Goal: Information Seeking & Learning: Learn about a topic

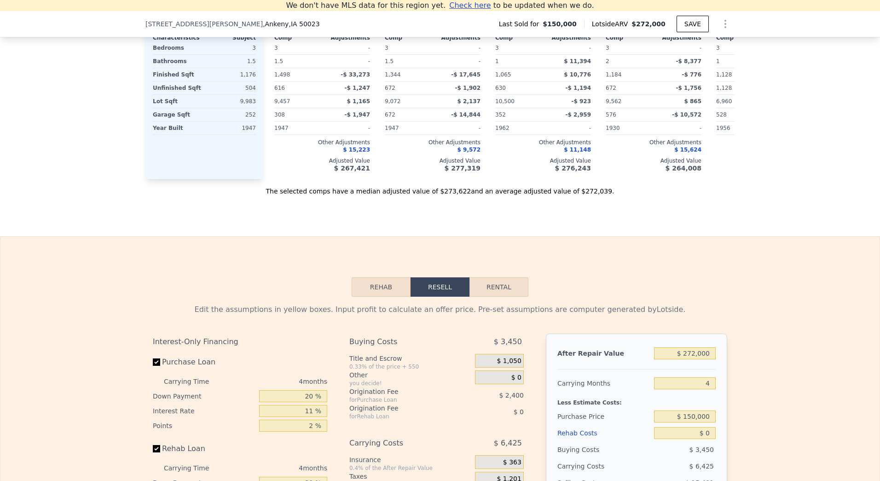
scroll to position [1186, 0]
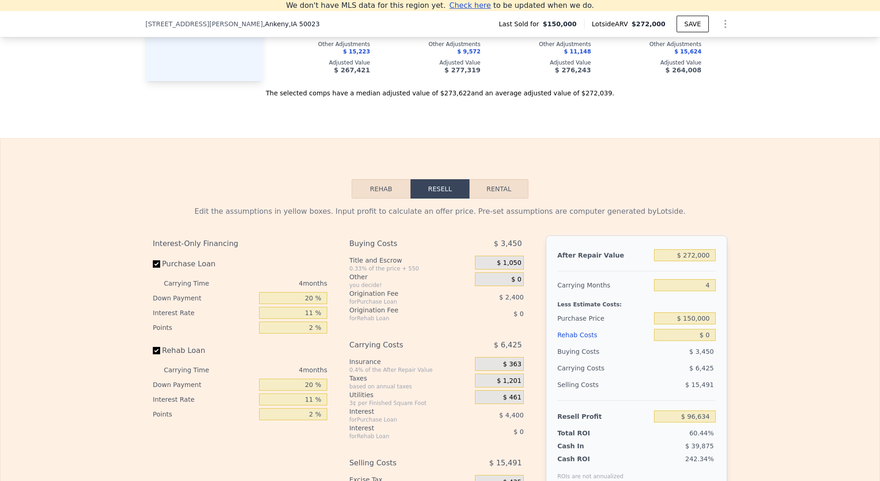
click at [485, 198] on button "Rental" at bounding box center [499, 188] width 59 height 19
select select "30"
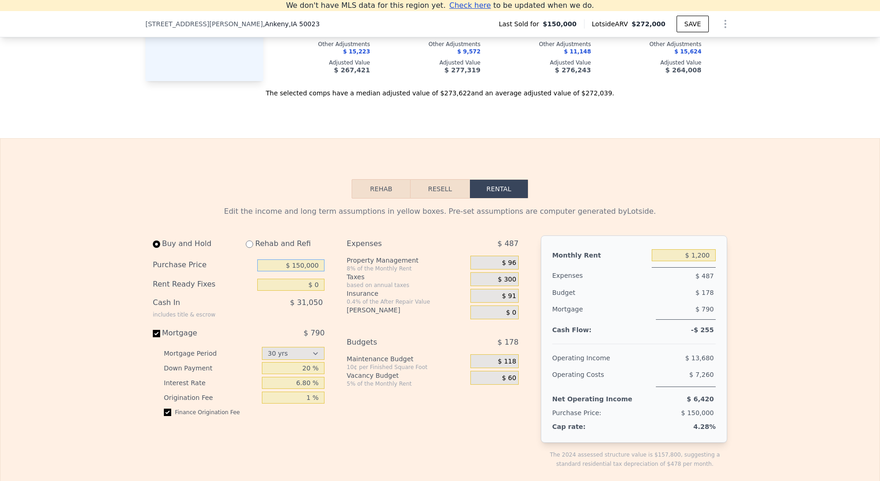
click at [311, 271] on input "$ 150,000" at bounding box center [290, 265] width 67 height 12
type input "$ 215,000"
type input "$ 6,000"
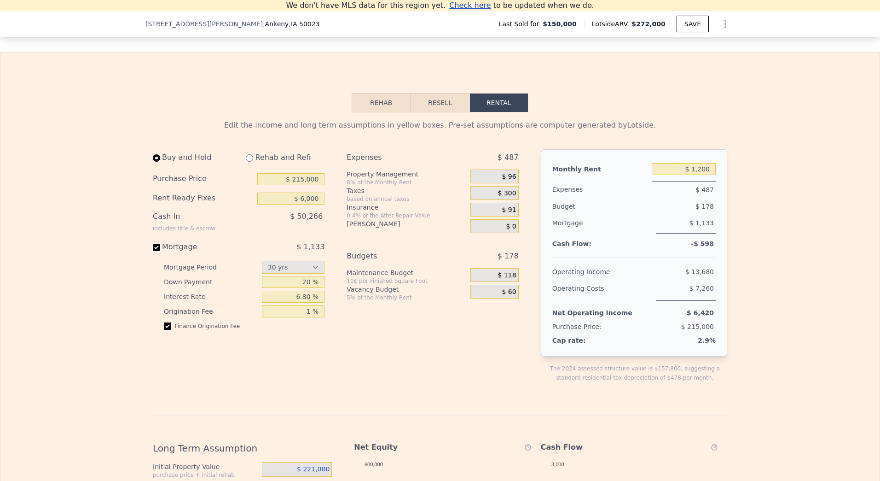
scroll to position [1278, 0]
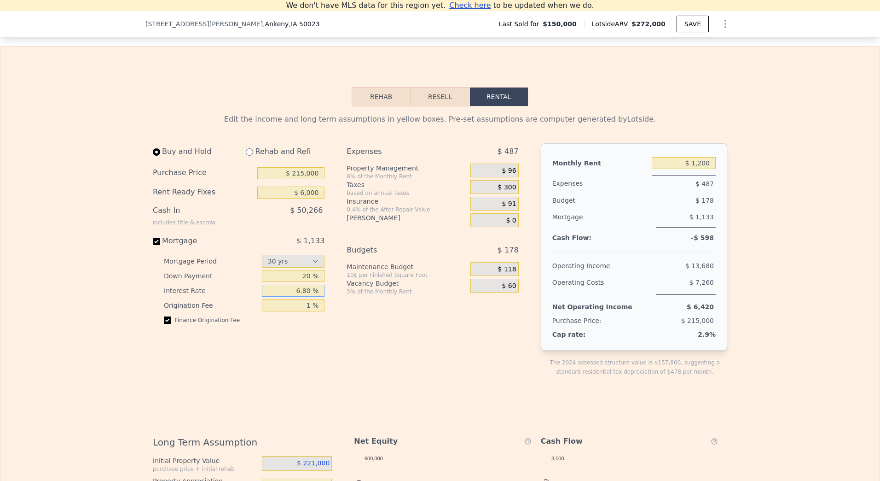
click at [309, 296] on input "6.80 %" at bounding box center [293, 290] width 63 height 12
click at [303, 296] on input "6.80 %" at bounding box center [293, 290] width 63 height 12
type input "7.5 %"
click at [305, 282] on input "20 %" at bounding box center [293, 276] width 63 height 12
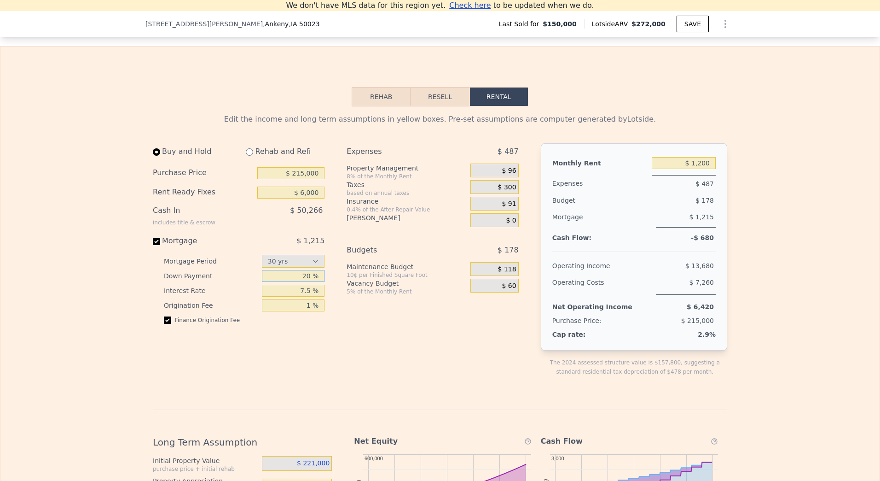
click at [305, 282] on input "20 %" at bounding box center [293, 276] width 63 height 12
click at [500, 210] on div "$ 91" at bounding box center [494, 204] width 48 height 14
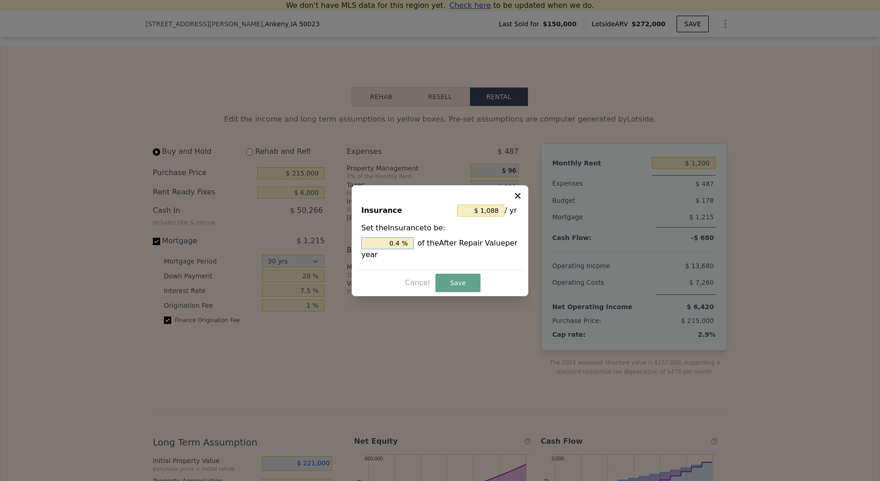
click at [398, 242] on input "0.4 %" at bounding box center [387, 243] width 52 height 12
type input "$ 2,013"
type input "0.74 %"
click at [463, 285] on button "Save" at bounding box center [457, 282] width 45 height 18
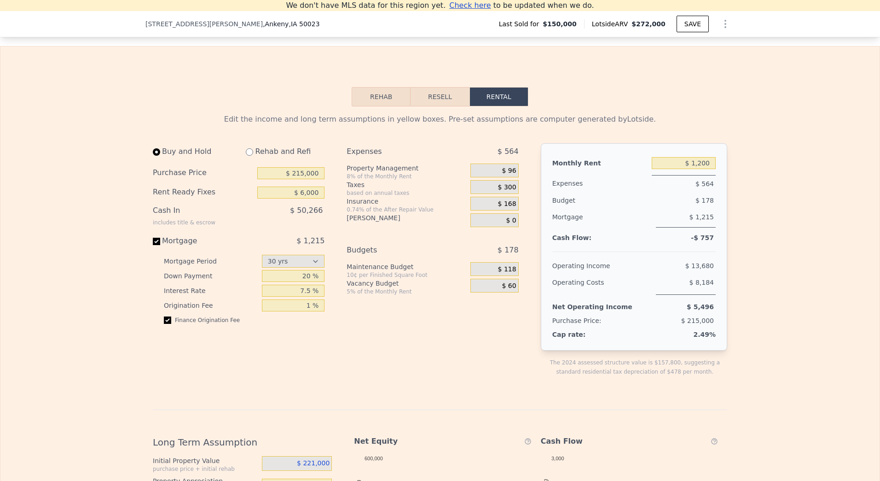
click at [502, 290] on span "$ 60" at bounding box center [509, 286] width 14 height 8
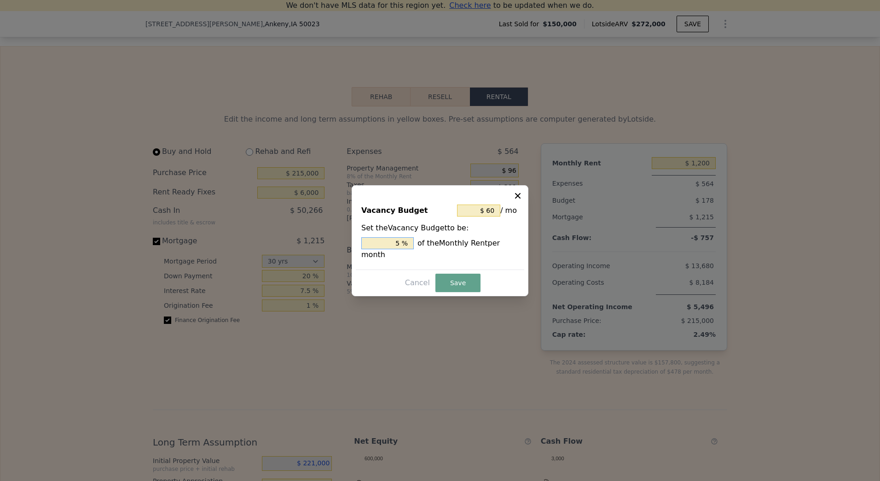
click at [399, 246] on input "5 %" at bounding box center [387, 243] width 52 height 12
type input "$ 12"
type input "1 %"
type input "$ 180"
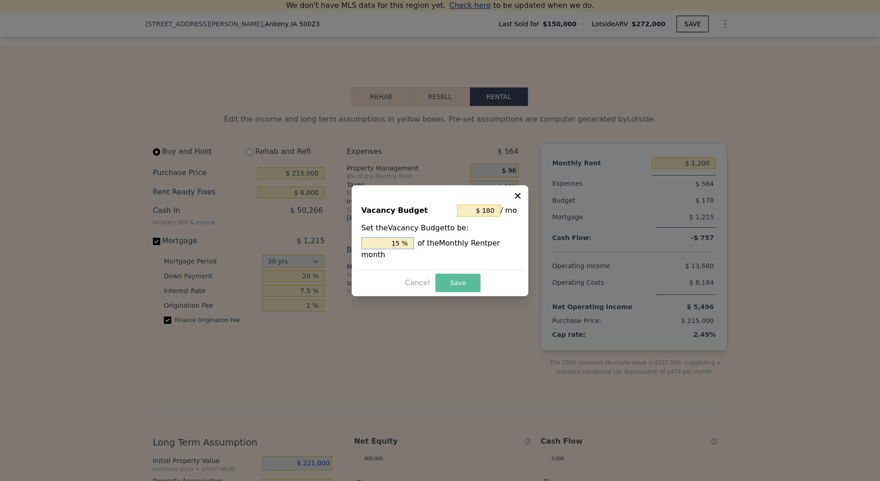
type input "15 %"
click at [453, 273] on button "Save" at bounding box center [457, 282] width 45 height 18
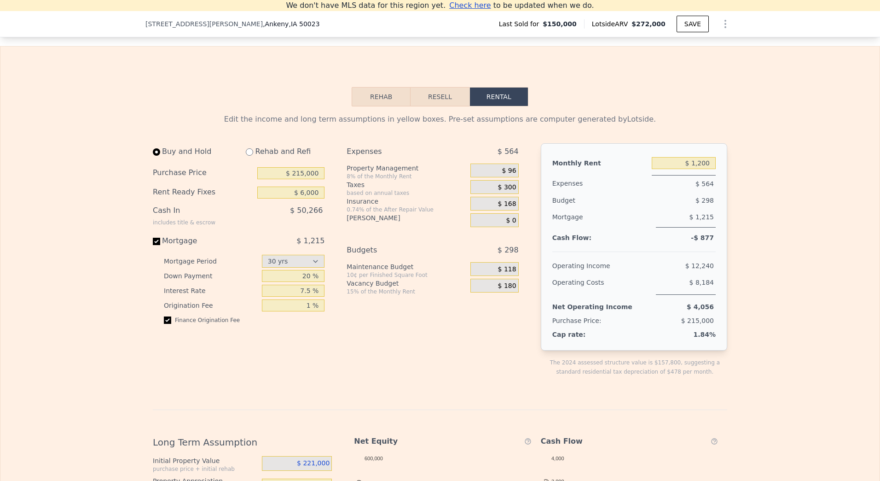
click at [508, 290] on span "$ 180" at bounding box center [507, 286] width 18 height 8
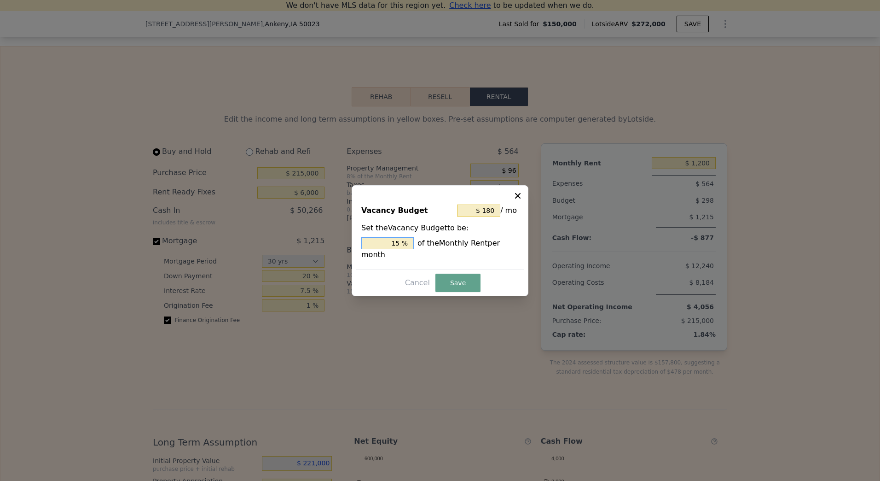
click at [400, 246] on input "15 %" at bounding box center [387, 243] width 52 height 12
type input "$ 12"
type input "1 %"
type input "$ 120"
type input "10 %"
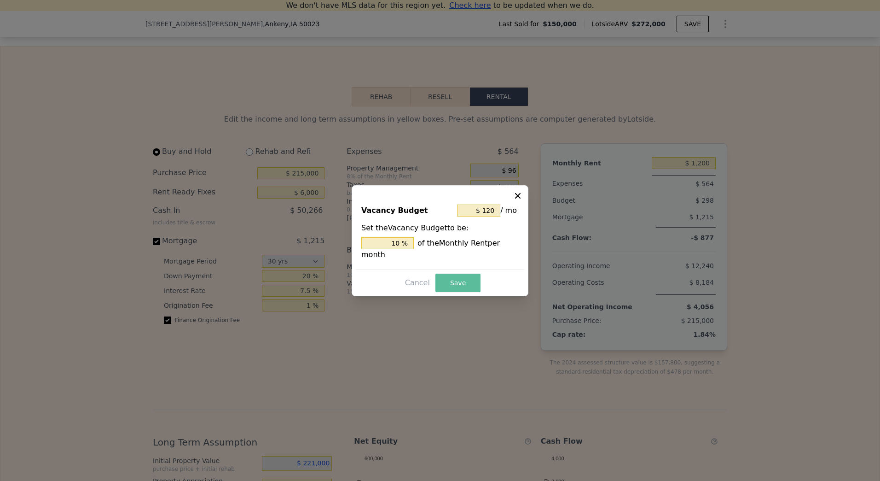
click at [459, 274] on button "Save" at bounding box center [457, 282] width 45 height 18
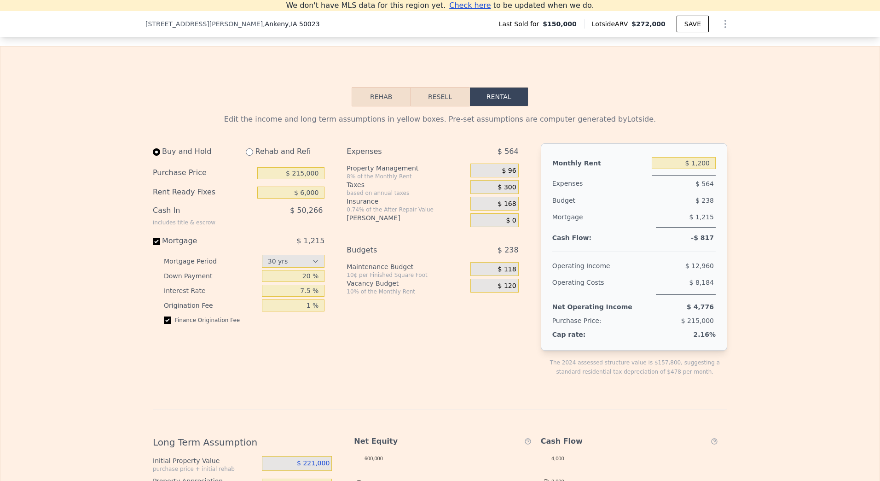
click at [507, 273] on span "$ 118" at bounding box center [507, 269] width 18 height 8
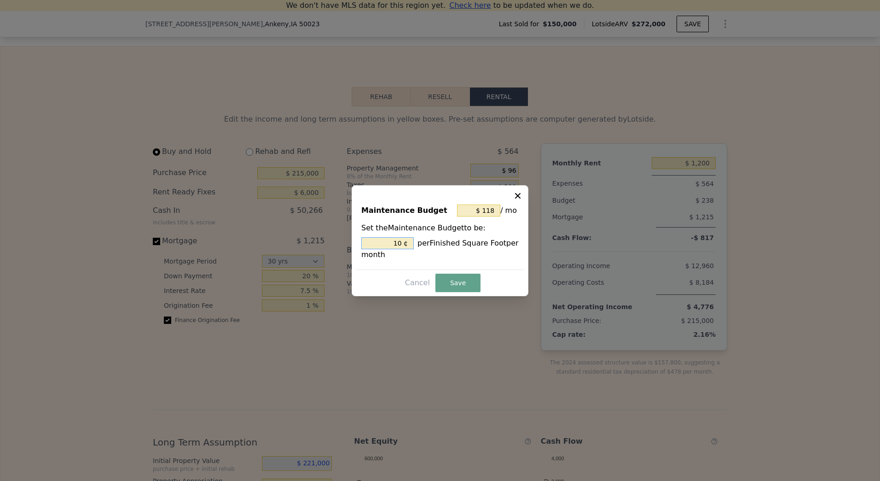
click at [400, 244] on input "10 ¢" at bounding box center [387, 243] width 52 height 12
type input "$ 12"
type input "1 ¢"
type input "$ 141"
click at [474, 278] on button "Save" at bounding box center [457, 282] width 45 height 18
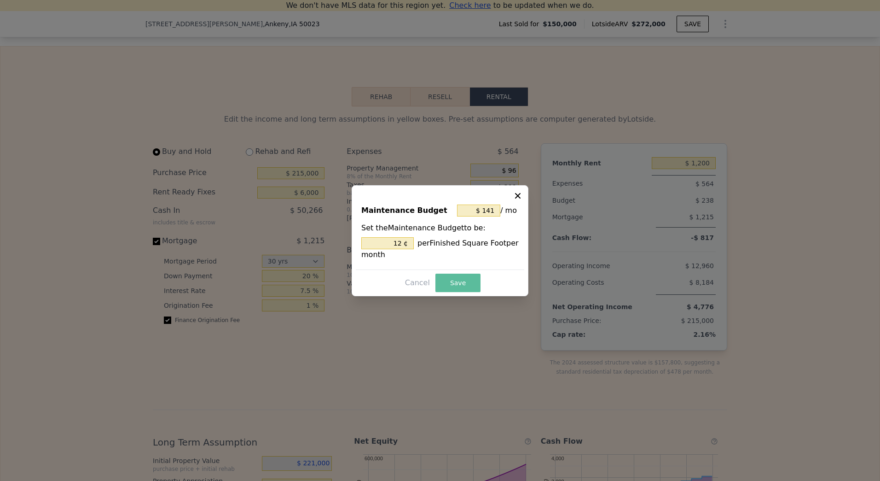
type input "12 %"
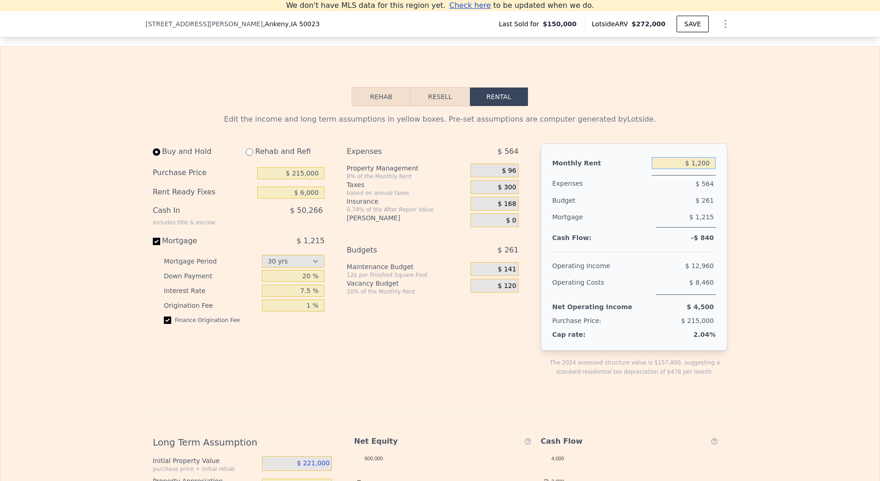
click at [702, 169] on input "$ 1,200" at bounding box center [684, 163] width 64 height 12
click at [701, 169] on input "$ 1,200" at bounding box center [684, 163] width 64 height 12
click at [835, 246] on div "Edit the income and long term assumptions in yellow boxes. Pre-set assumptions …" at bounding box center [439, 419] width 879 height 626
type input "$ 1,200"
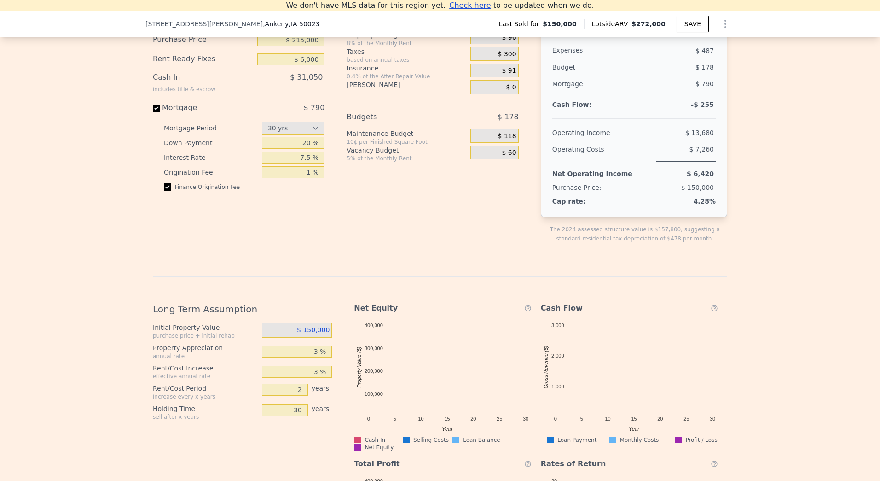
scroll to position [1416, 0]
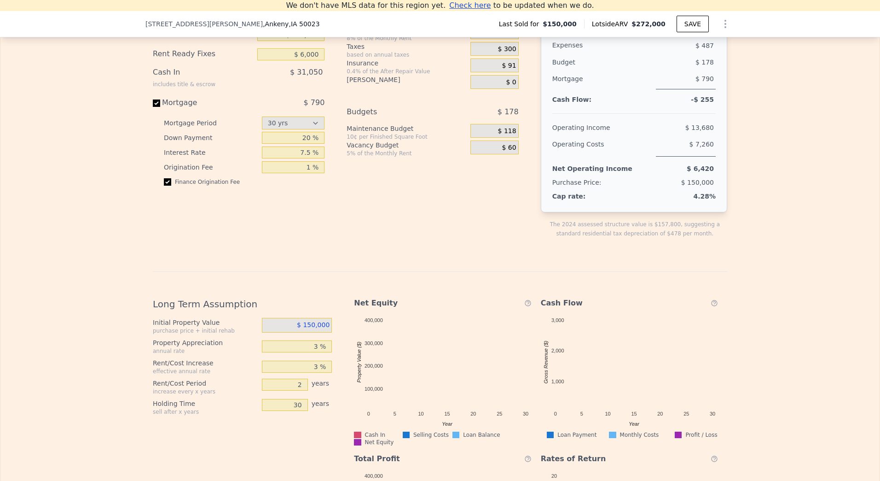
click at [312, 328] on span "$ 150,000" at bounding box center [313, 324] width 33 height 7
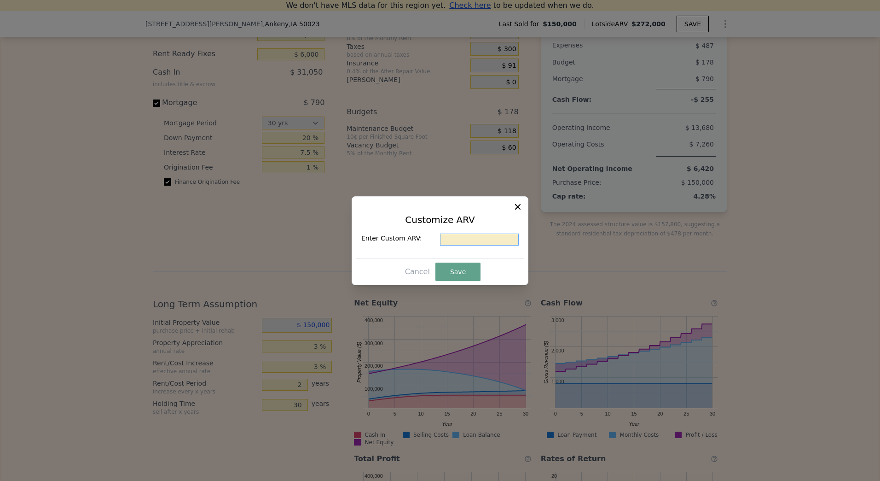
click at [476, 238] on input "text" at bounding box center [479, 239] width 79 height 12
type input "$ 220"
click at [455, 272] on button "Save" at bounding box center [457, 271] width 45 height 18
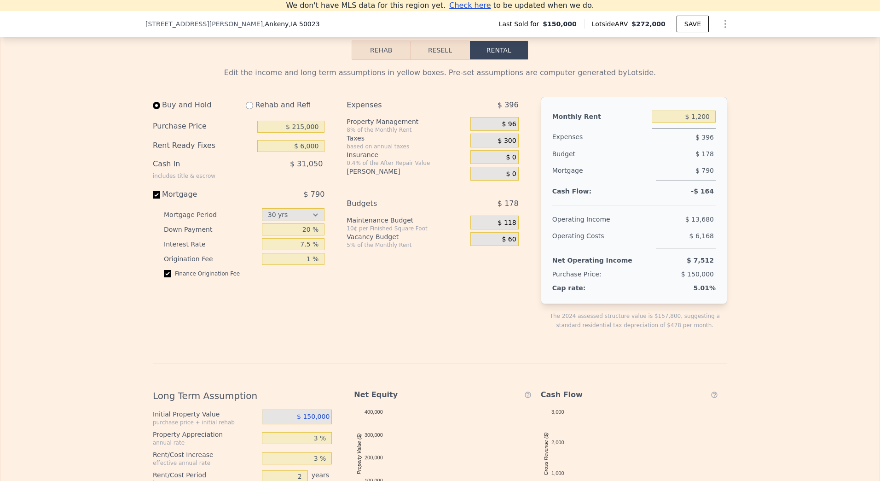
scroll to position [1324, 0]
click at [307, 133] on input "$ 215,000" at bounding box center [290, 127] width 67 height 12
type input "$ 215,000"
click at [319, 152] on input "$ 6,000" at bounding box center [290, 146] width 67 height 12
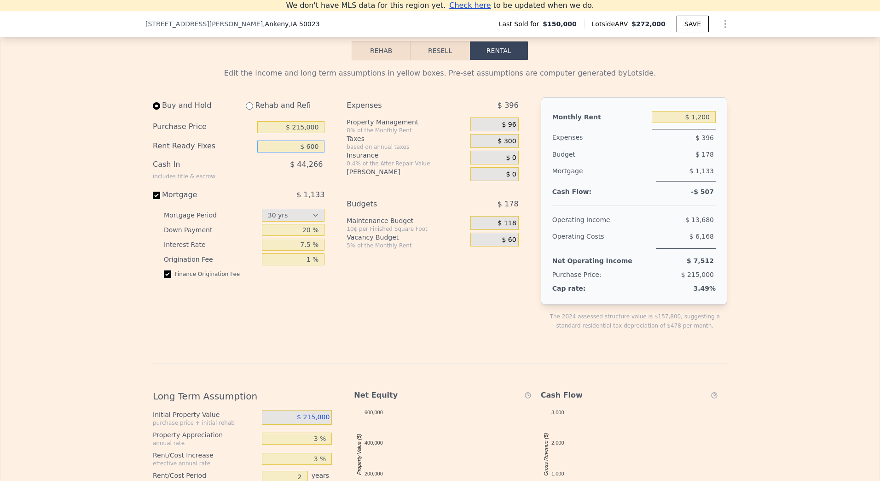
type input "$ 6,000"
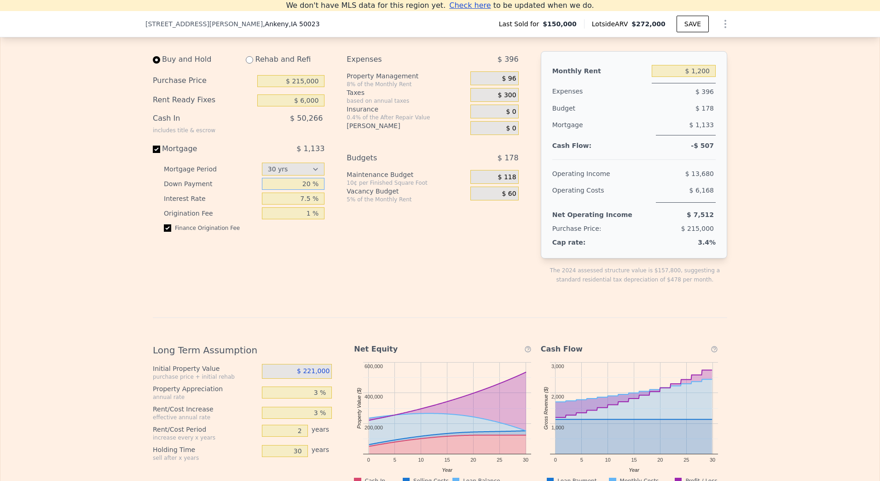
click at [307, 190] on input "20 %" at bounding box center [293, 184] width 63 height 12
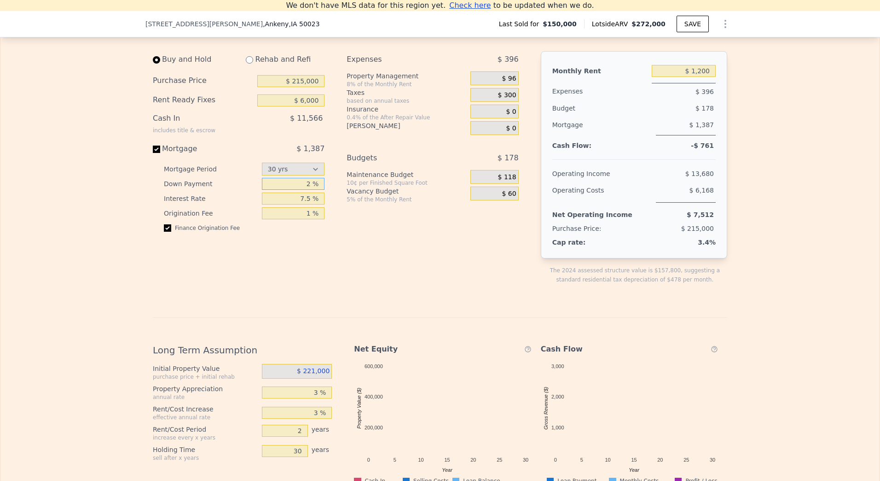
type input "20 %"
type input "7.48 %"
type input "0 %"
type input "1 %"
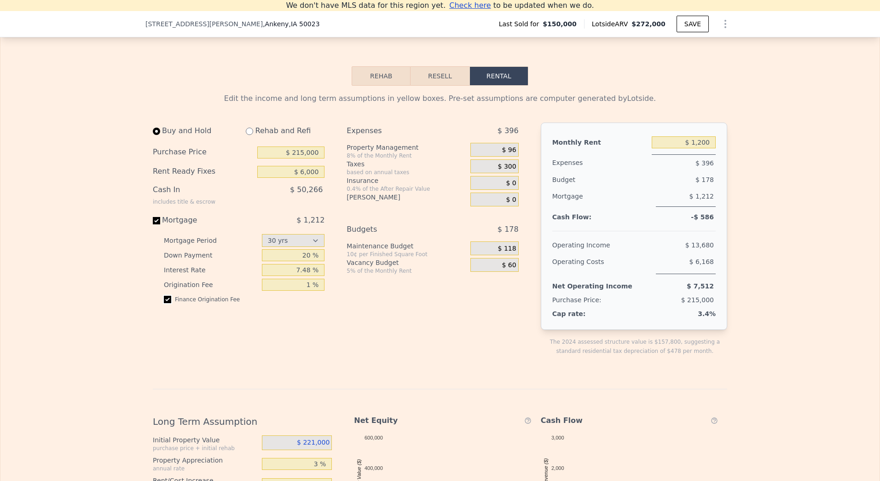
scroll to position [1232, 0]
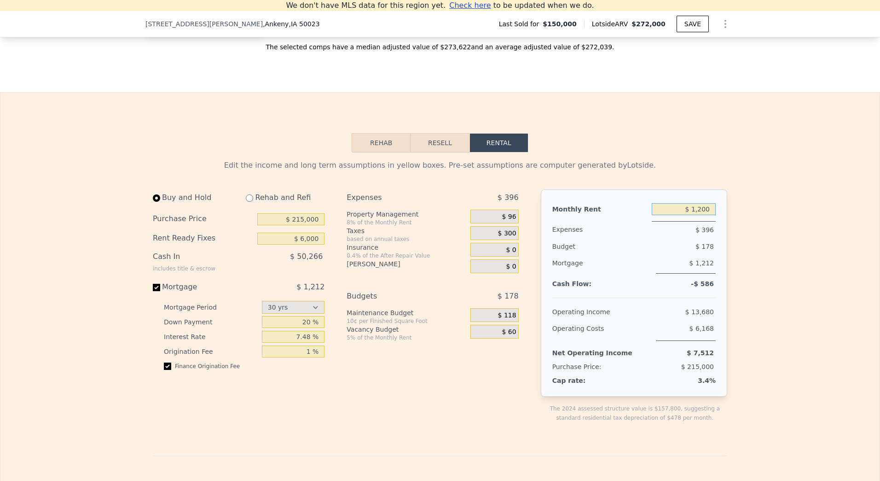
click at [699, 215] on input "$ 1,200" at bounding box center [684, 209] width 64 height 12
type input "$ 1,900"
click at [509, 254] on span "$ 0" at bounding box center [511, 250] width 10 height 8
click at [509, 264] on body "Search an address or region Solutions Company Open main menu Log In Free Accoun…" at bounding box center [440, 240] width 880 height 481
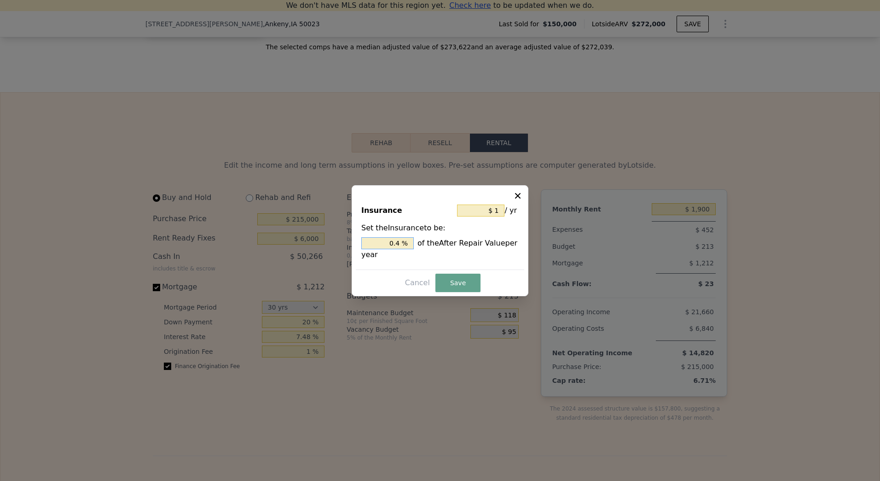
click at [398, 244] on input "0.4 %" at bounding box center [387, 243] width 52 height 12
type input "$ 0"
type input "0. %"
type input "$ 2"
type input "0.75 %"
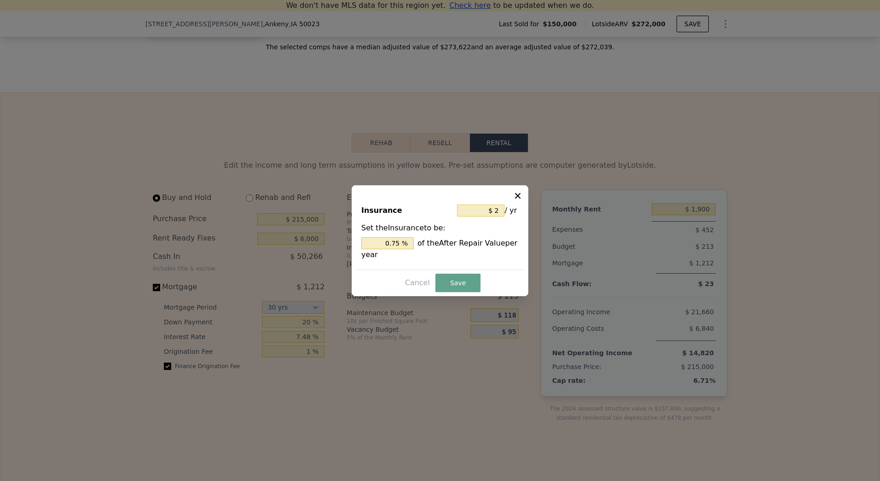
click at [453, 272] on div "Insurance $ 2 / yr Set the Insurance to be: 0.75 % of the After Repair Value pe…" at bounding box center [440, 240] width 177 height 111
click at [453, 278] on button "Save" at bounding box center [457, 282] width 45 height 18
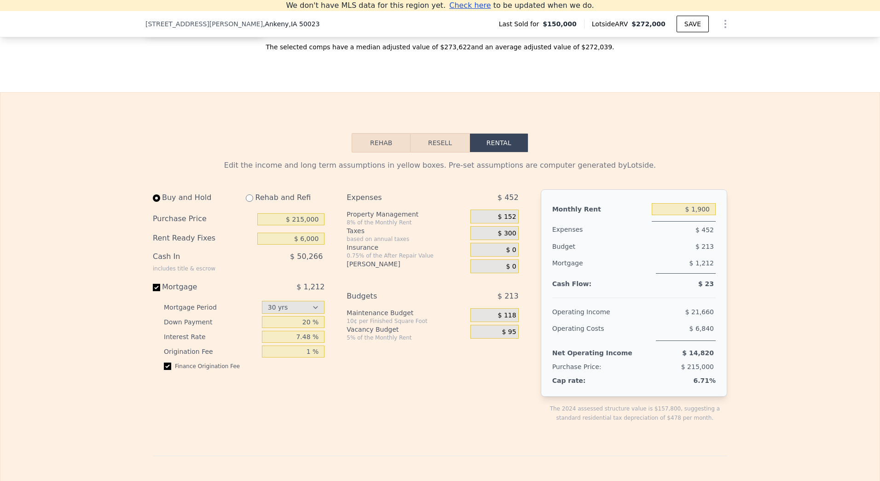
click at [504, 319] on span "$ 118" at bounding box center [507, 315] width 18 height 8
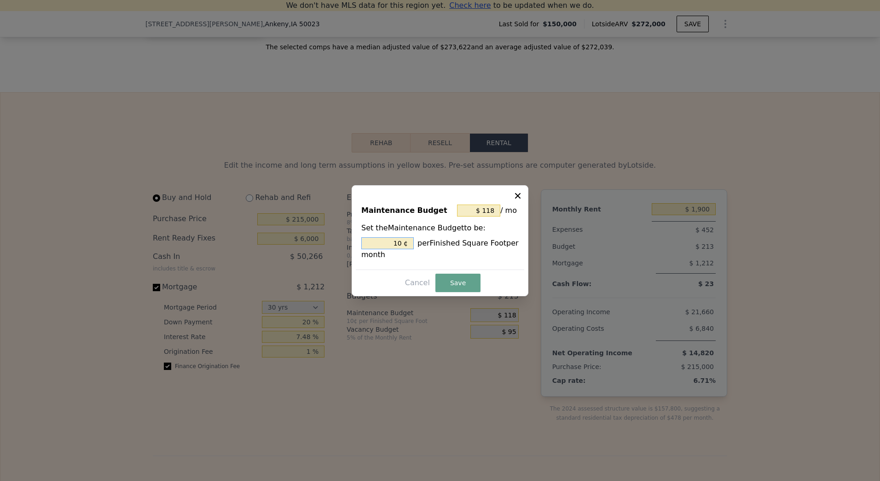
click at [399, 244] on input "10 ¢" at bounding box center [387, 243] width 52 height 12
type input "$ 12"
type input "1 ¢"
type input "$ 141"
click at [471, 283] on button "Save" at bounding box center [457, 282] width 45 height 18
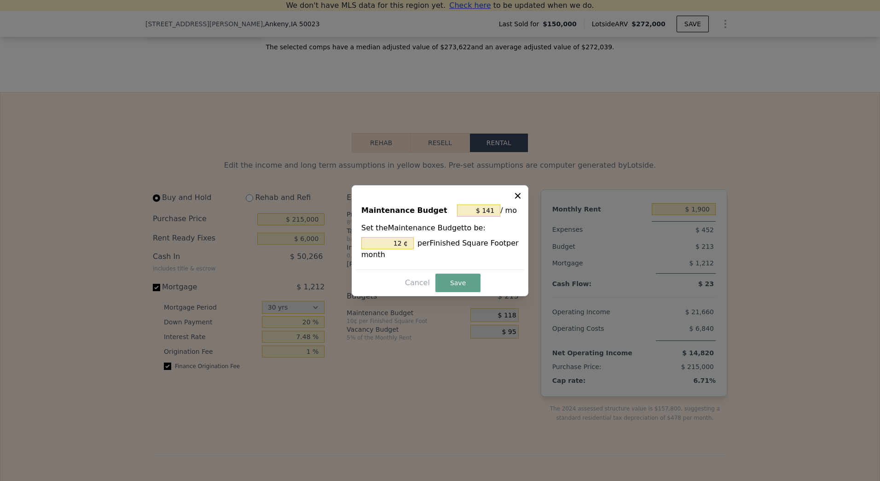
type input "12 %"
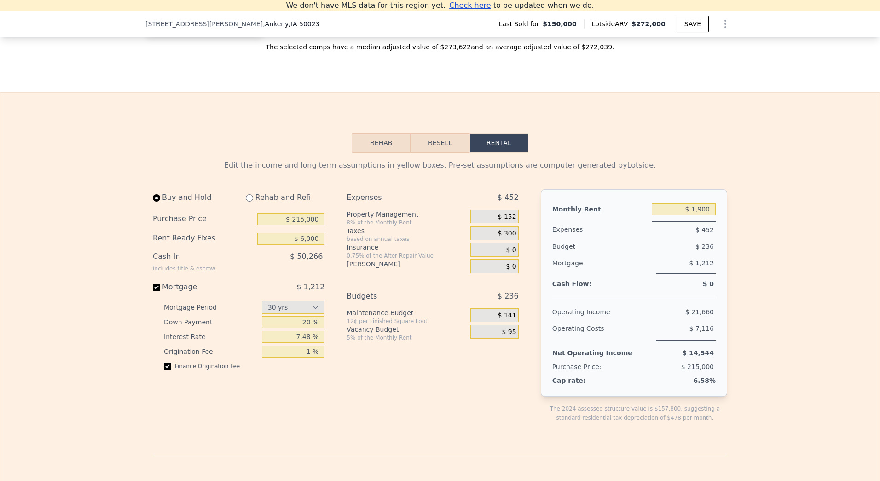
click at [507, 336] on span "$ 95" at bounding box center [509, 332] width 14 height 8
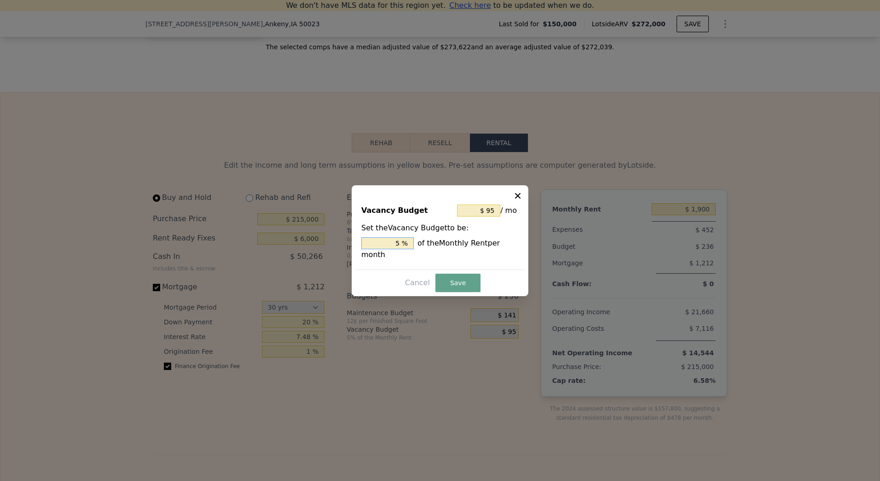
click at [399, 246] on input "5 %" at bounding box center [387, 243] width 52 height 12
type input "5 %"
type input "$ 152"
type input "8 %"
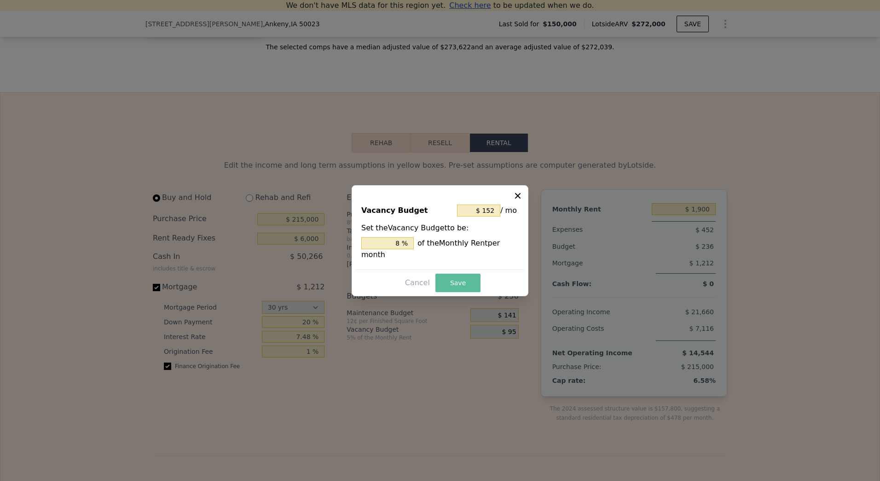
click at [464, 275] on button "Save" at bounding box center [457, 282] width 45 height 18
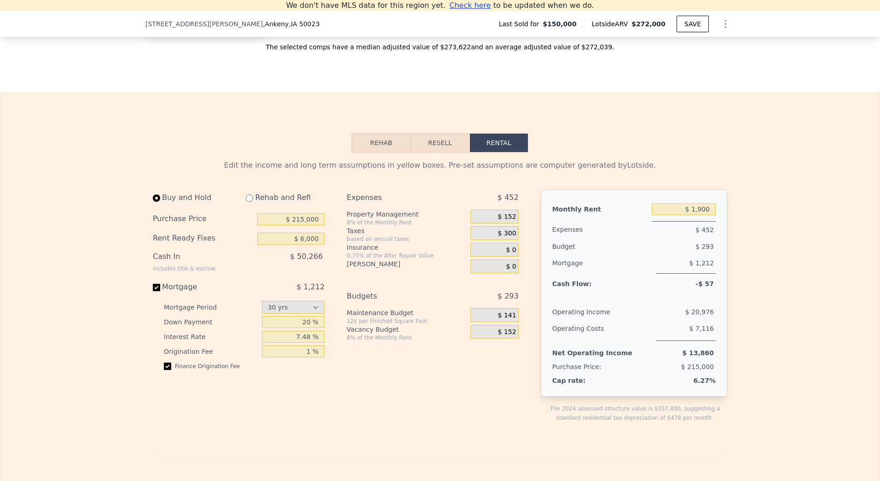
click at [751, 304] on div "Edit the income and long term assumptions in yellow boxes. Pre-set assumptions …" at bounding box center [439, 465] width 879 height 626
type input "$ 1,200"
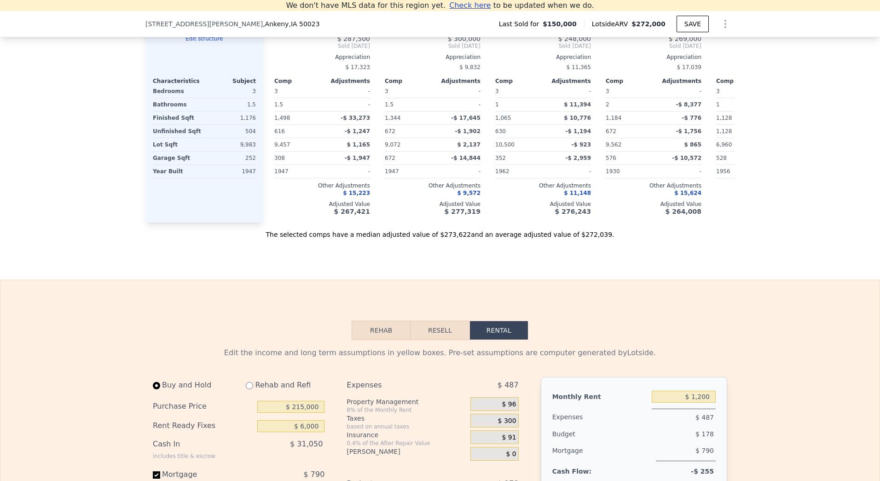
scroll to position [1048, 0]
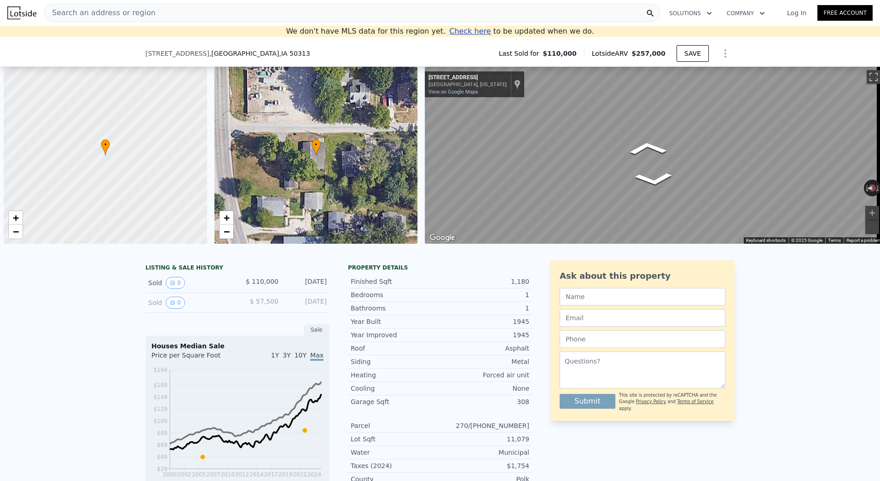
select select "30"
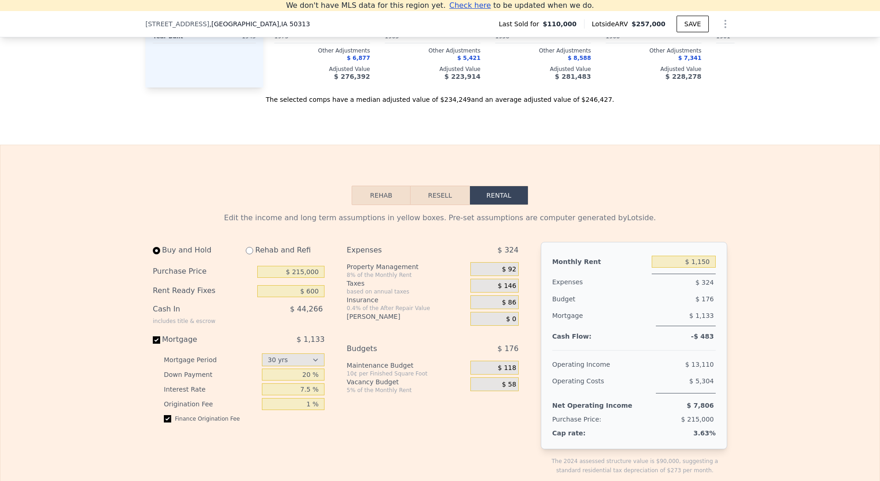
type input "$ 6,000"
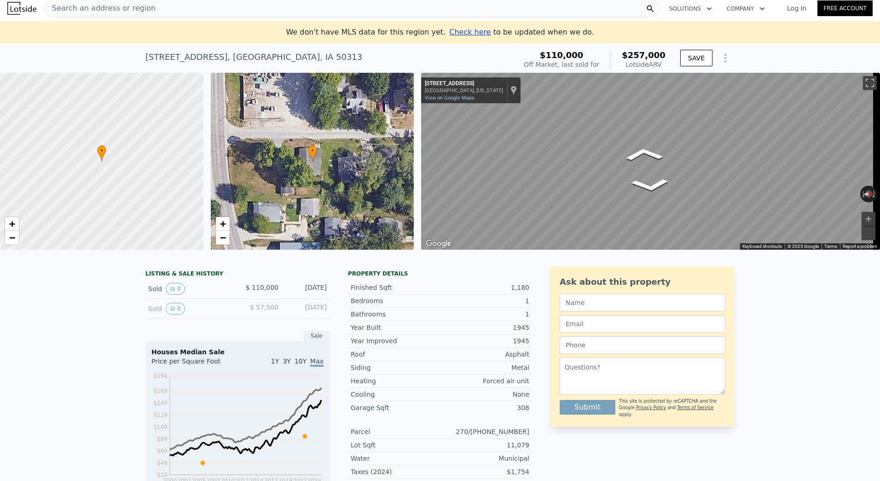
scroll to position [0, 0]
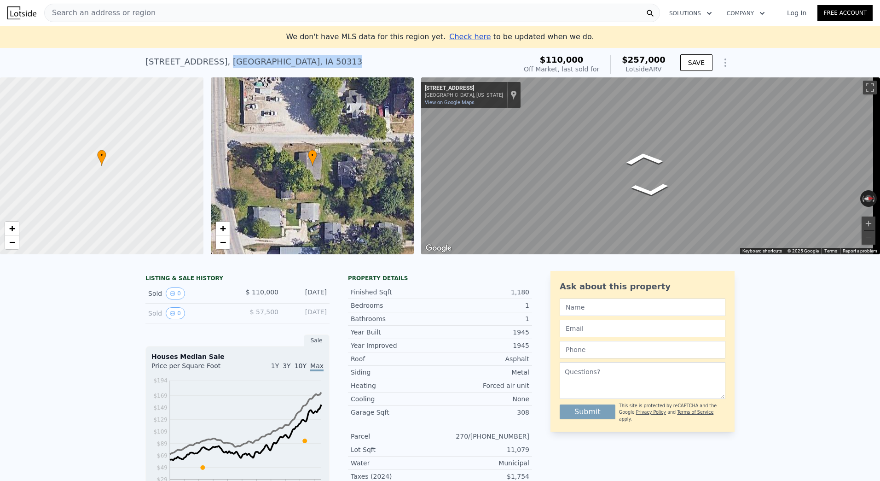
drag, startPoint x: 214, startPoint y: 62, endPoint x: 319, endPoint y: 66, distance: 105.5
click at [319, 66] on div "590 NW 65th Ave , Saylorville , IA 50313 Sold Dec 2022 for $110k (~ARV $257k )" at bounding box center [328, 65] width 367 height 26
copy div "Saylorville , IA 50313"
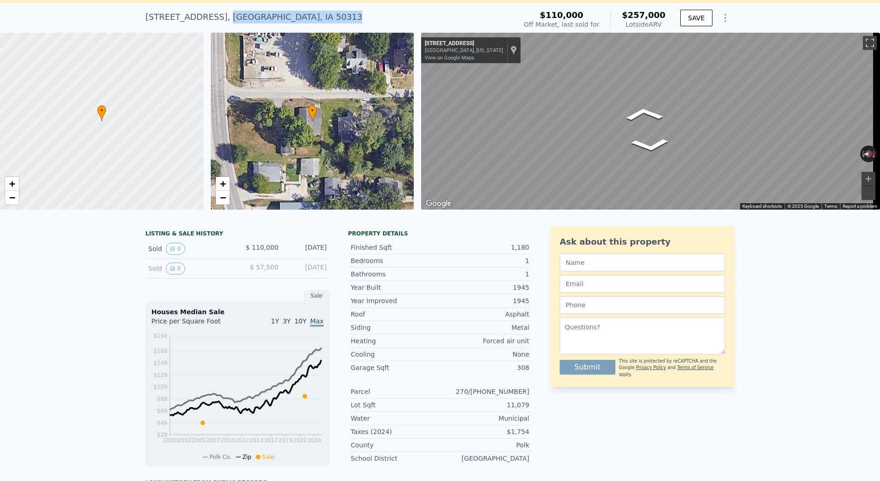
click at [22, 337] on div "LISTING & SALE HISTORY Sold 0 $ 110,000 Dec 11, 2022 Sold 0 $ 57,500 Nov 17, 20…" at bounding box center [440, 450] width 880 height 463
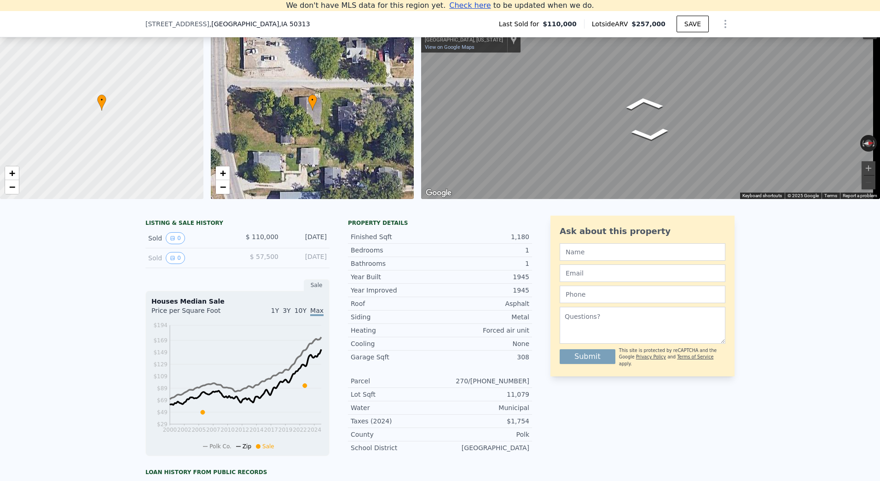
scroll to position [128, 0]
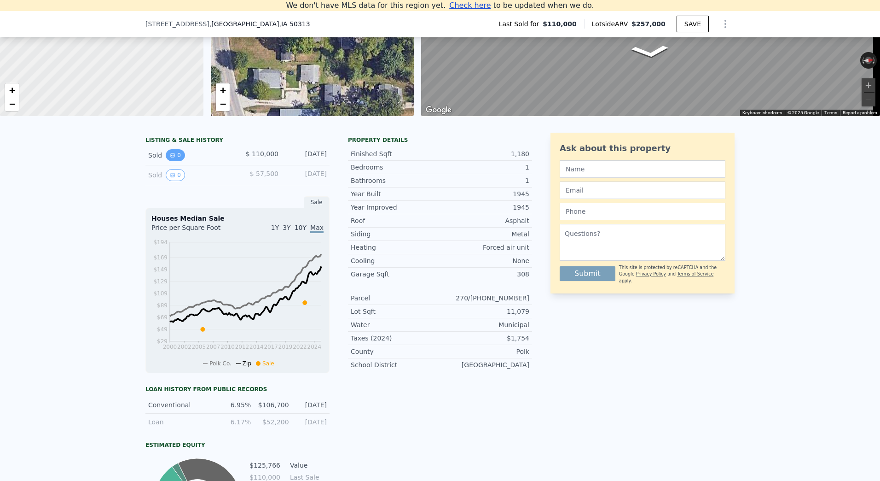
click at [174, 161] on button "0" at bounding box center [175, 155] width 19 height 12
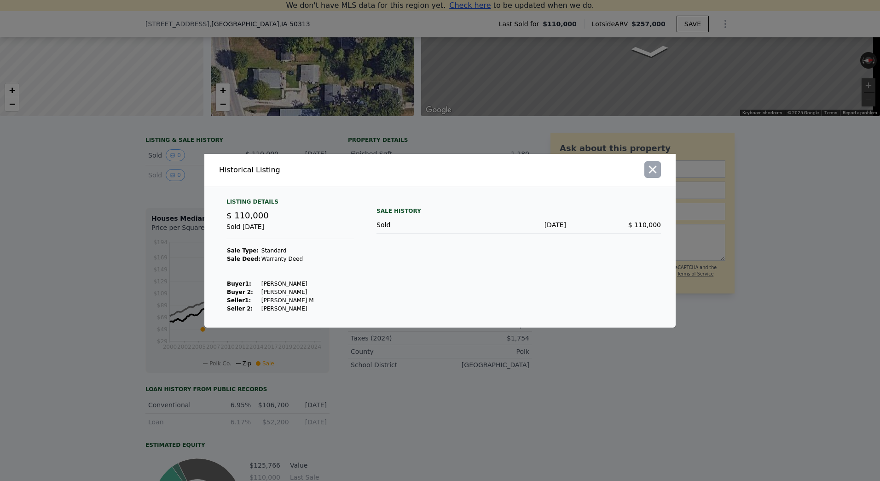
click at [651, 176] on button "button" at bounding box center [652, 169] width 17 height 17
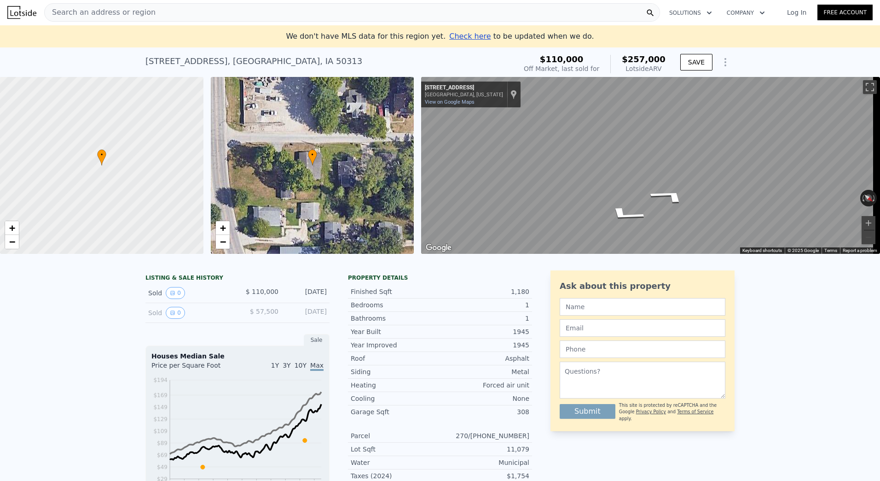
scroll to position [0, 0]
click at [169, 15] on div "Search an address or region" at bounding box center [352, 13] width 616 height 18
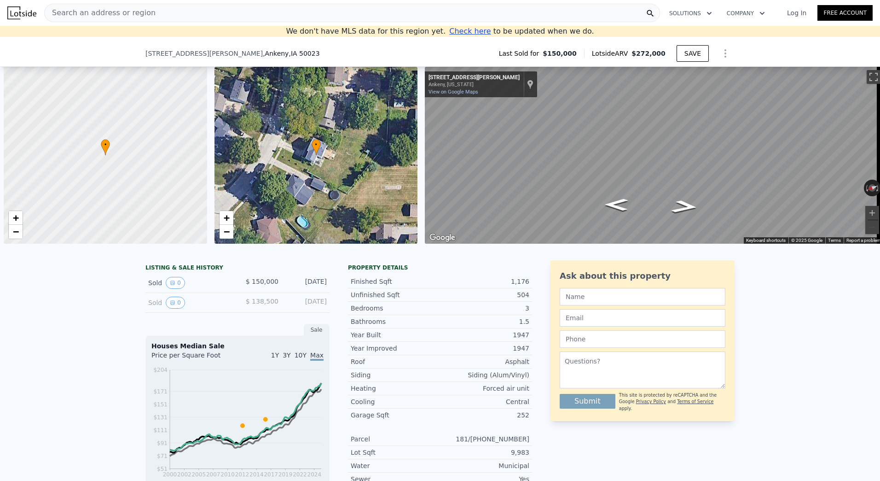
select select "30"
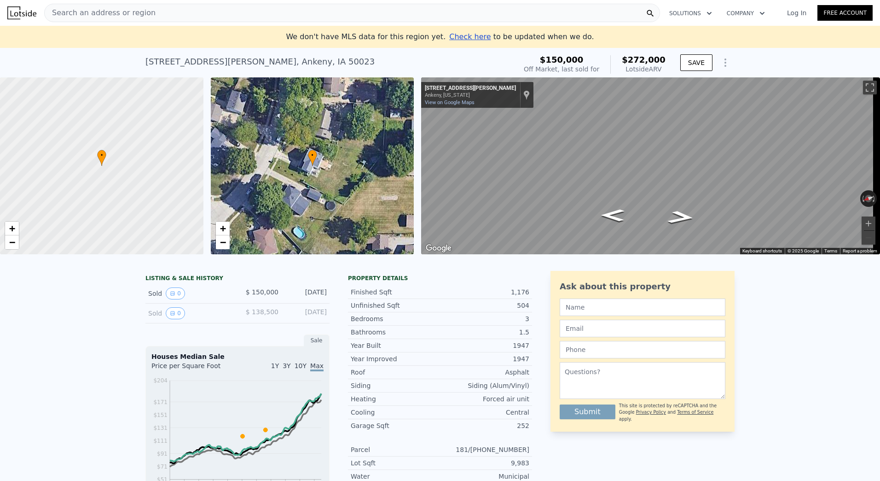
click at [237, 13] on div "Search an address or region" at bounding box center [352, 13] width 616 height 18
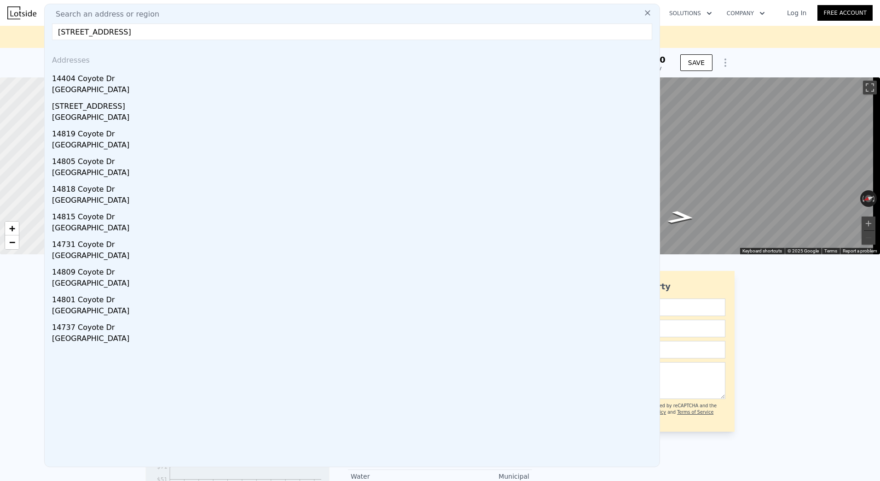
click at [162, 33] on input "15367 Coyote Dr, Urbandale, IA 50322" at bounding box center [352, 31] width 600 height 17
click at [77, 30] on input "15367 Coyote Dr, Urbandale, IA 50322" at bounding box center [352, 31] width 600 height 17
type input "15366 Coyote Dr, Urbandale, IA 50322"
click at [1, 325] on div "LISTING & SALE HISTORY Sold 0 $ 150,000 May 9, 2016 Sold 0 $ 138,500 Jul 10, 20…" at bounding box center [440, 486] width 880 height 446
